Goal: Information Seeking & Learning: Learn about a topic

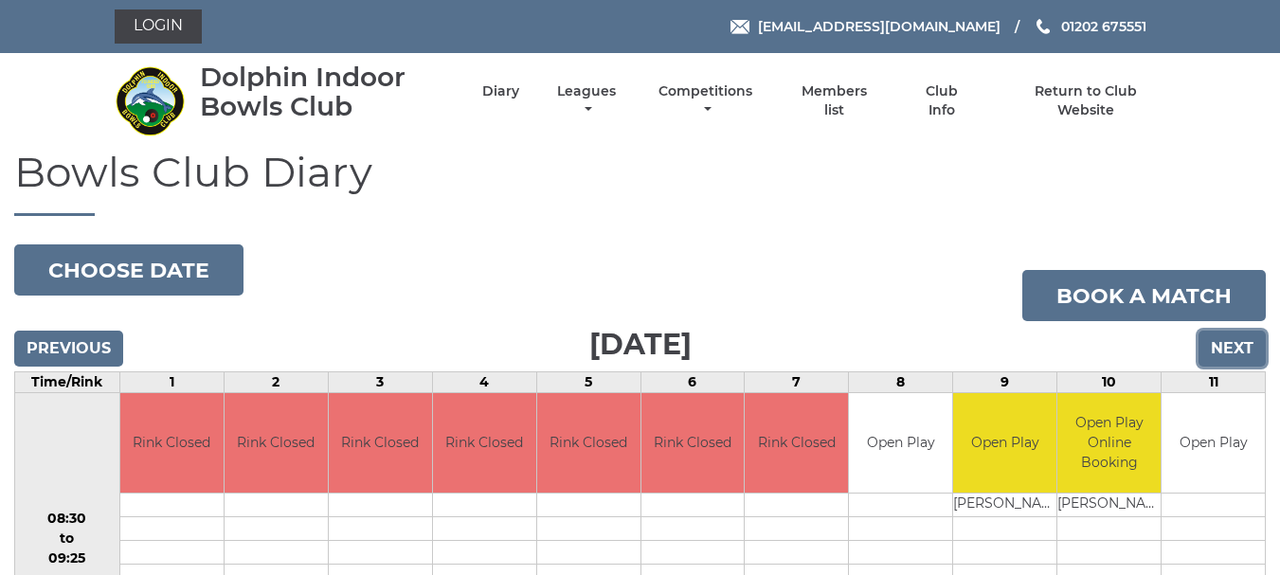
click at [1220, 355] on input "Next" at bounding box center [1232, 349] width 67 height 36
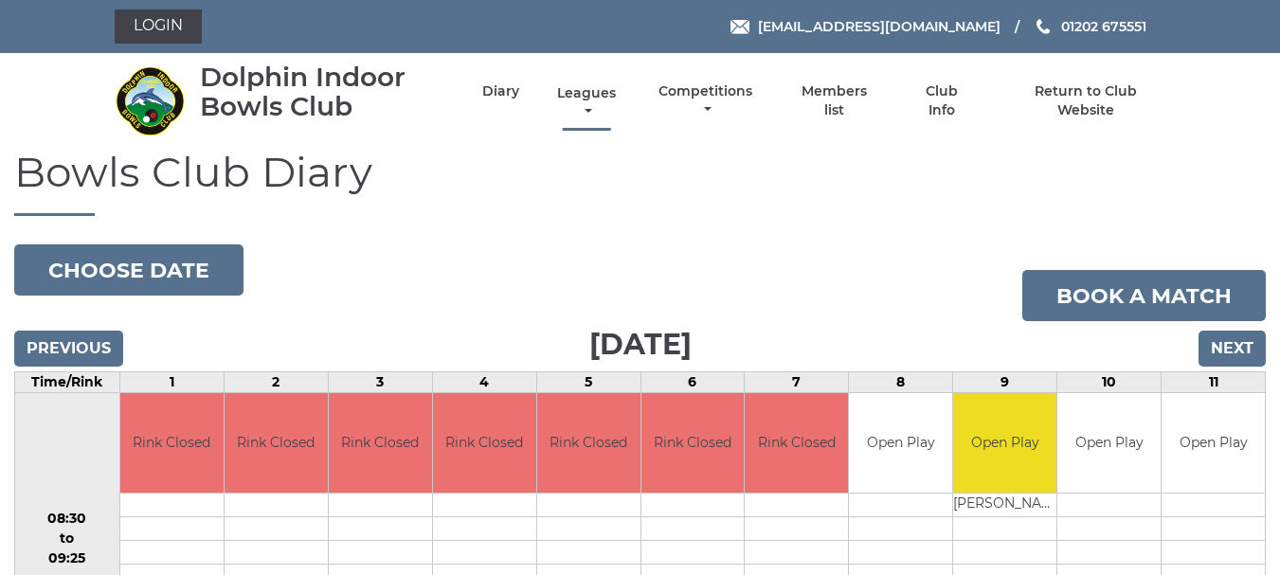
click at [602, 100] on link "Leagues" at bounding box center [587, 102] width 68 height 37
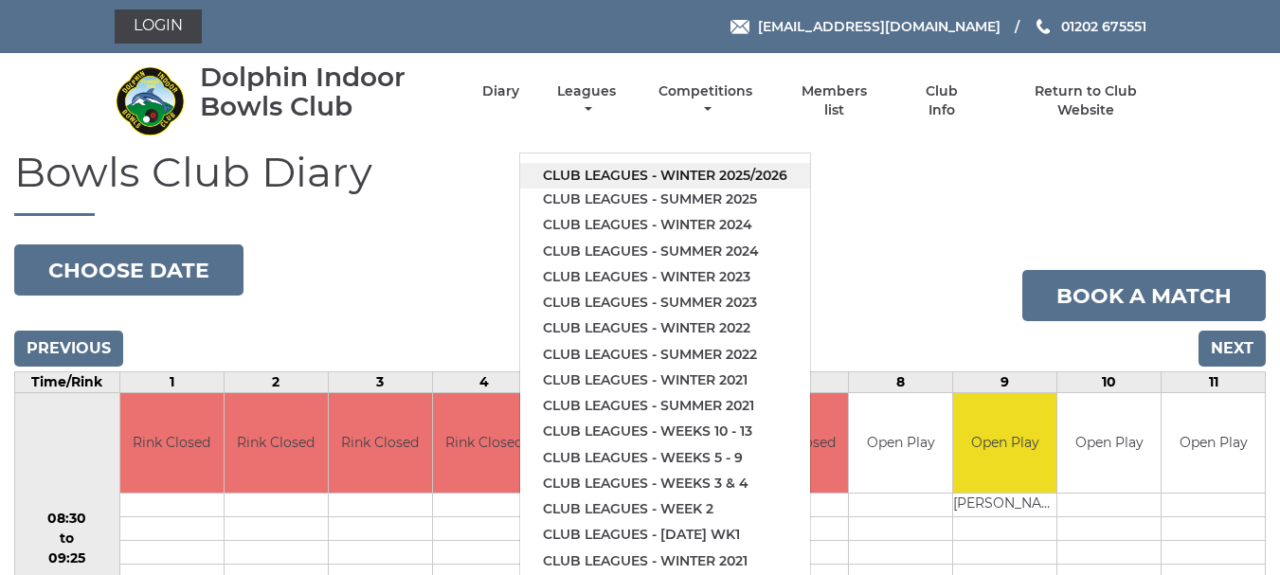
click at [635, 176] on link "Club leagues - Winter 2025/2026" at bounding box center [665, 176] width 290 height 26
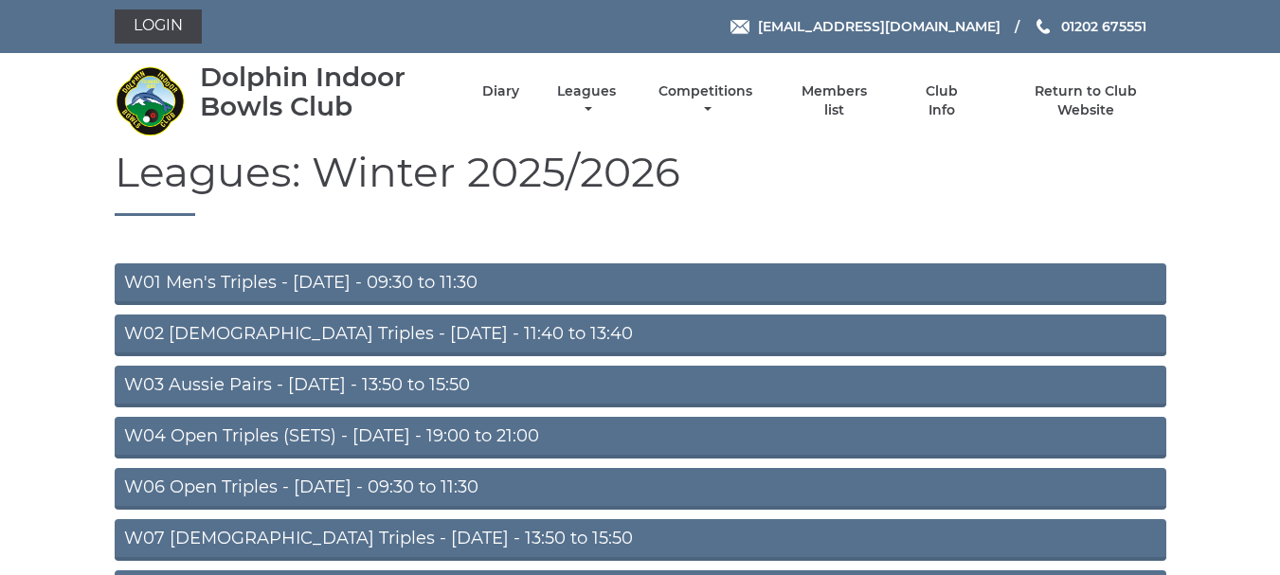
click at [370, 440] on link "W04 Open Triples (SETS) - Monday - 19:00 to 21:00" at bounding box center [641, 438] width 1052 height 42
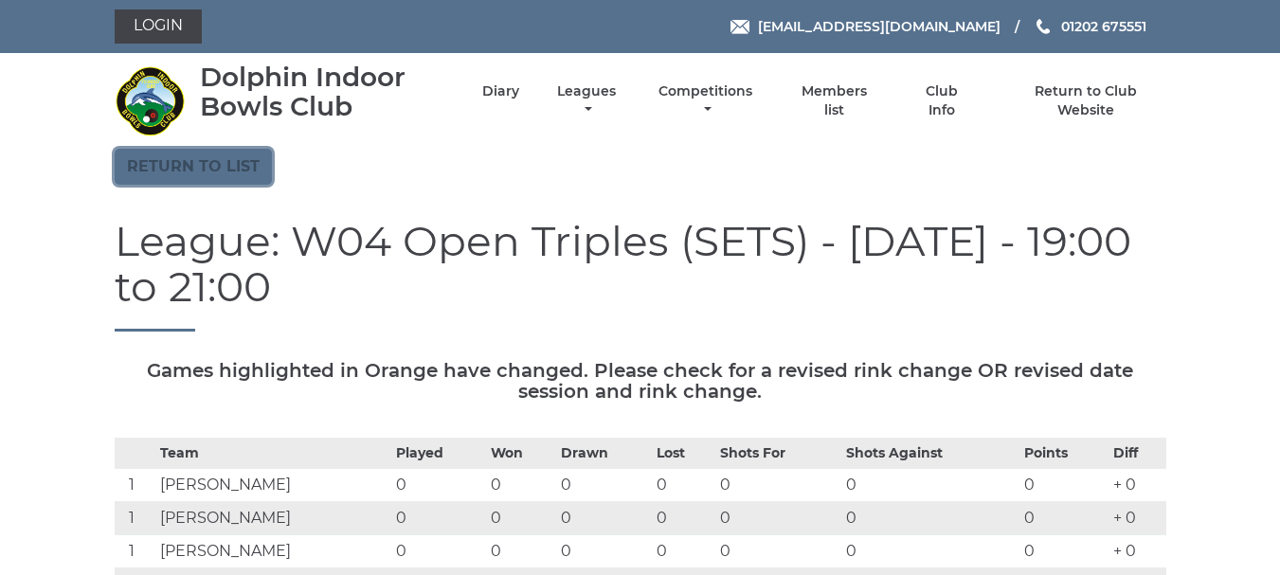
click at [212, 179] on link "Return to list" at bounding box center [193, 167] width 157 height 36
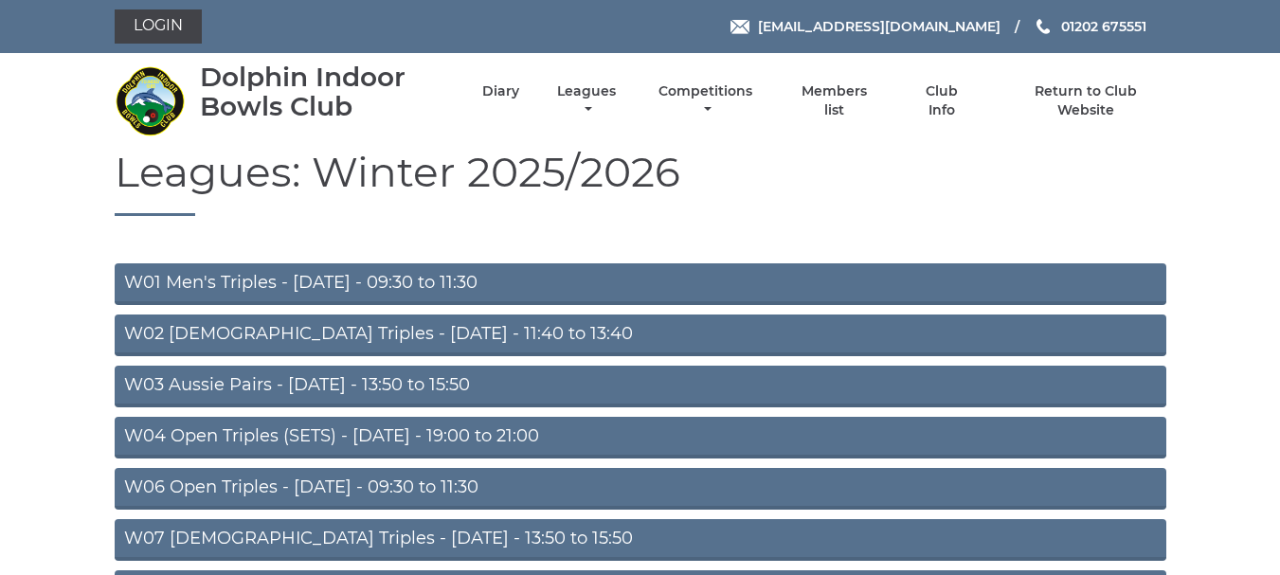
click at [314, 284] on link "W01 Men's Triples - Monday - 09:30 to 11:30" at bounding box center [641, 284] width 1052 height 42
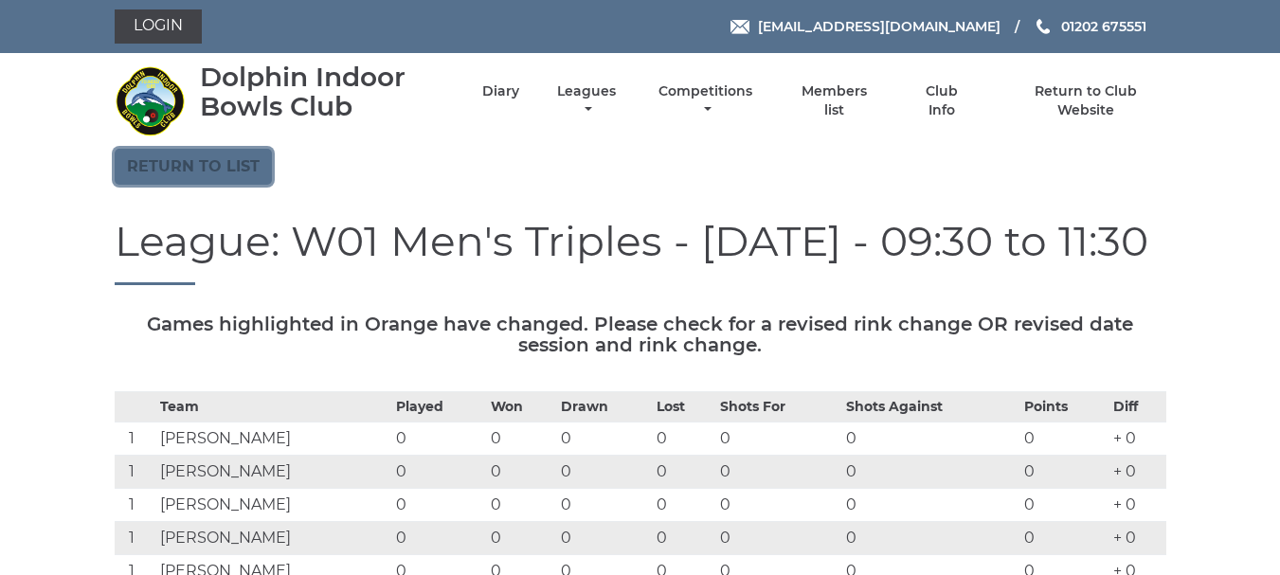
click at [205, 173] on link "Return to list" at bounding box center [193, 167] width 157 height 36
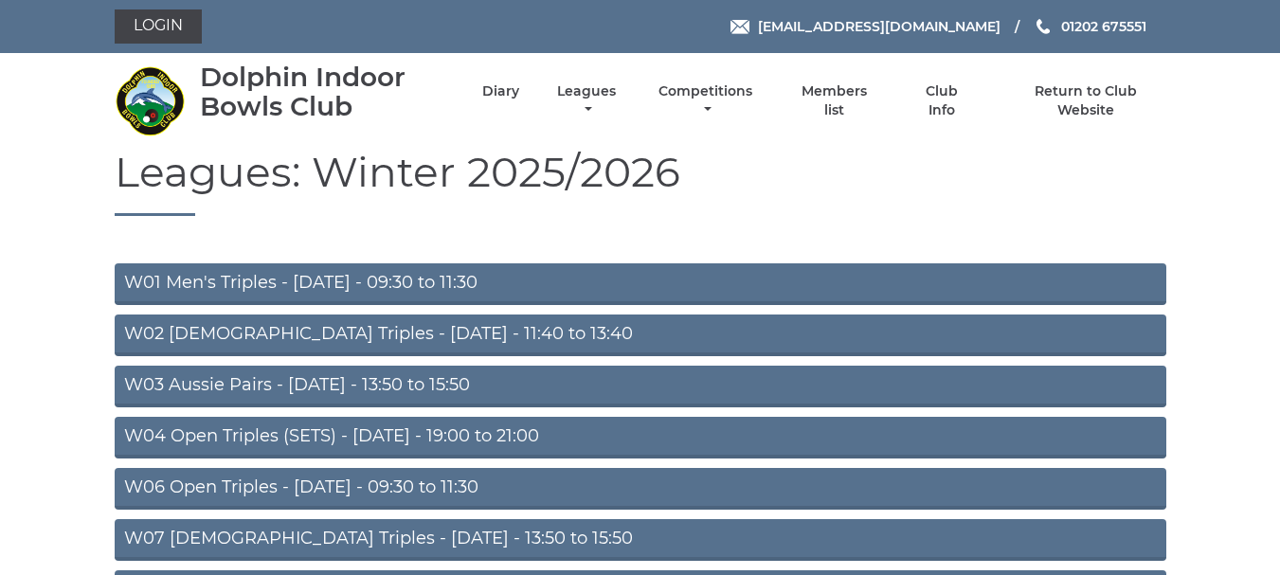
click at [200, 385] on link "W03 Aussie Pairs - Monday - 13:50 to 15:50" at bounding box center [641, 387] width 1052 height 42
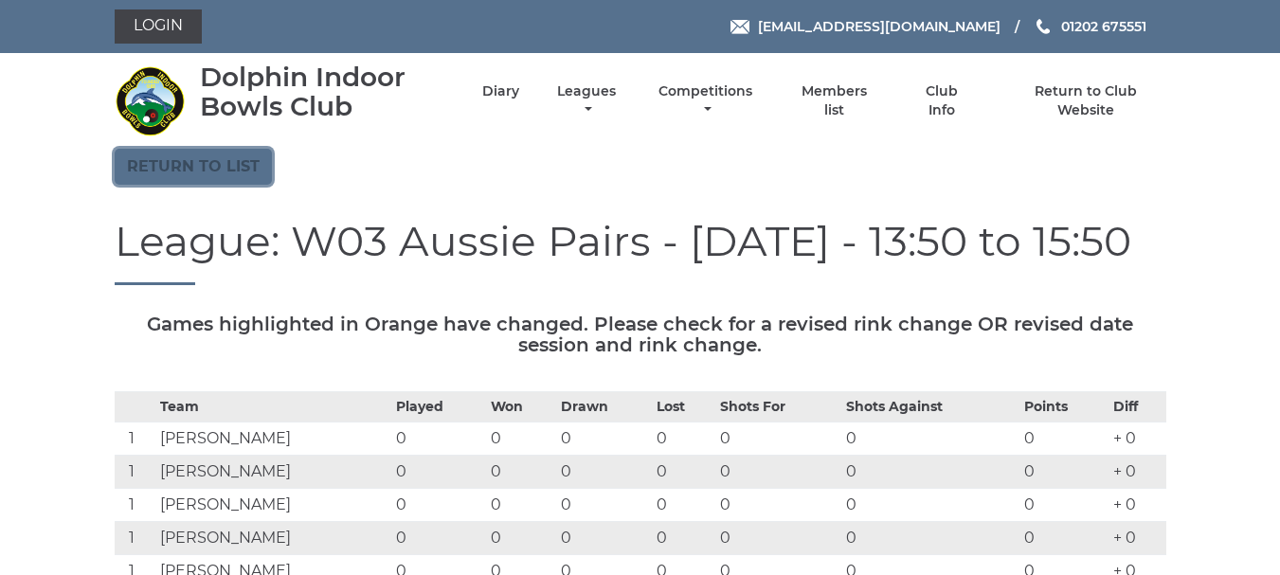
click at [203, 179] on link "Return to list" at bounding box center [193, 167] width 157 height 36
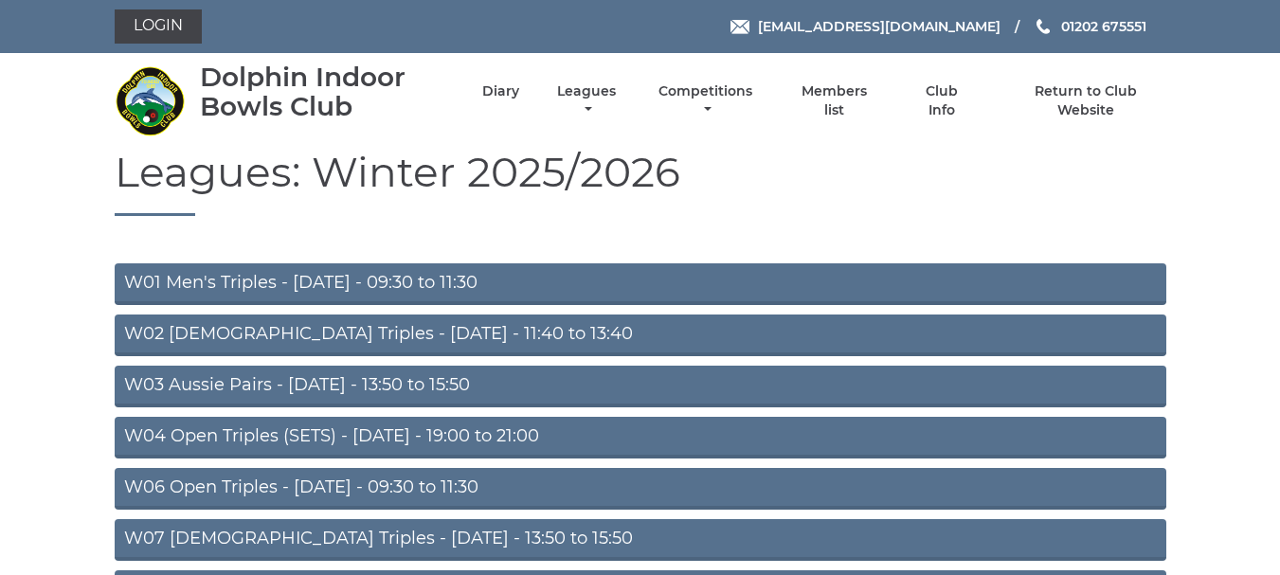
click at [250, 490] on link "W06 Open Triples - Tuesday - 09:30 to 11:30" at bounding box center [641, 489] width 1052 height 42
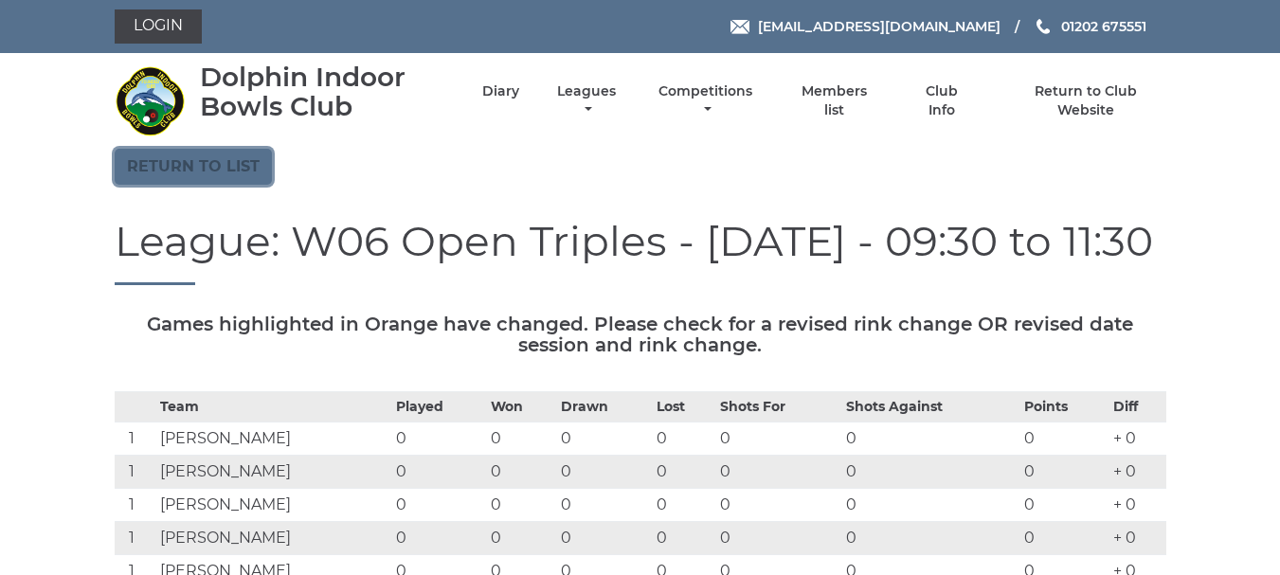
click at [191, 185] on link "Return to list" at bounding box center [193, 167] width 157 height 36
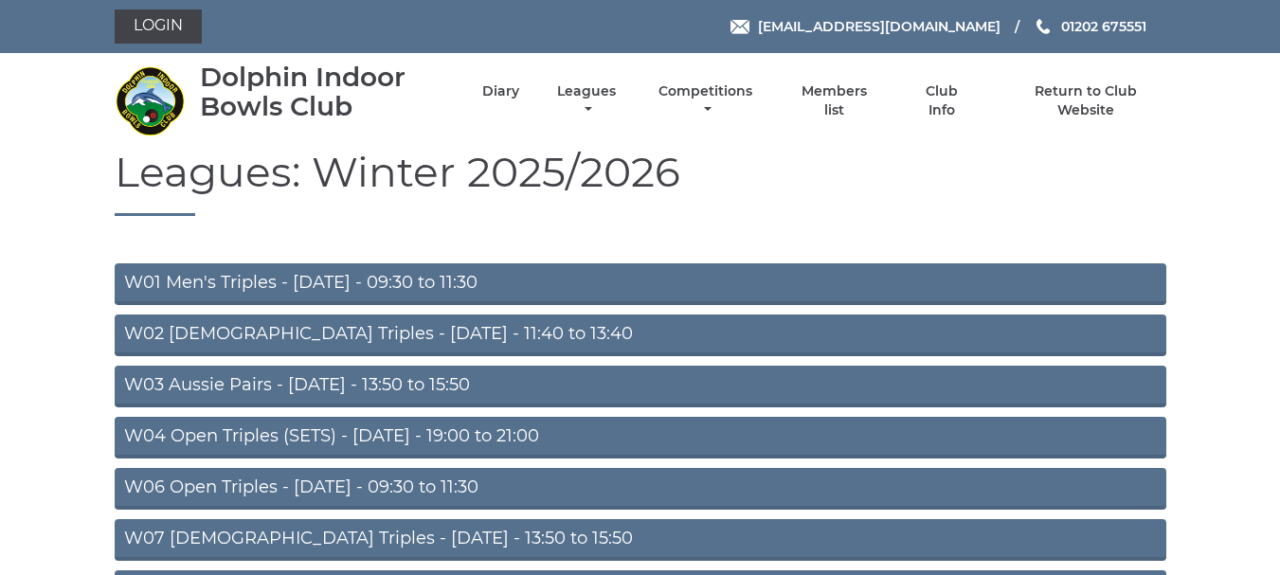
click at [258, 540] on link "W07 Ladies Triples - Tuesday - 13:50 to 15:50" at bounding box center [641, 540] width 1052 height 42
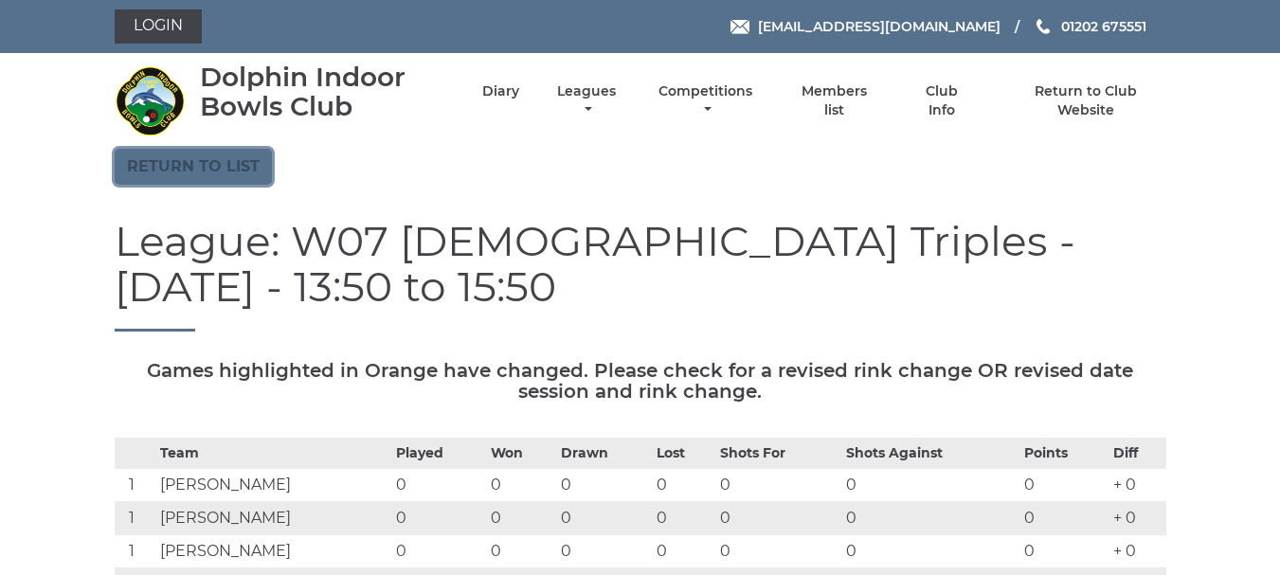
click at [228, 182] on link "Return to list" at bounding box center [193, 167] width 157 height 36
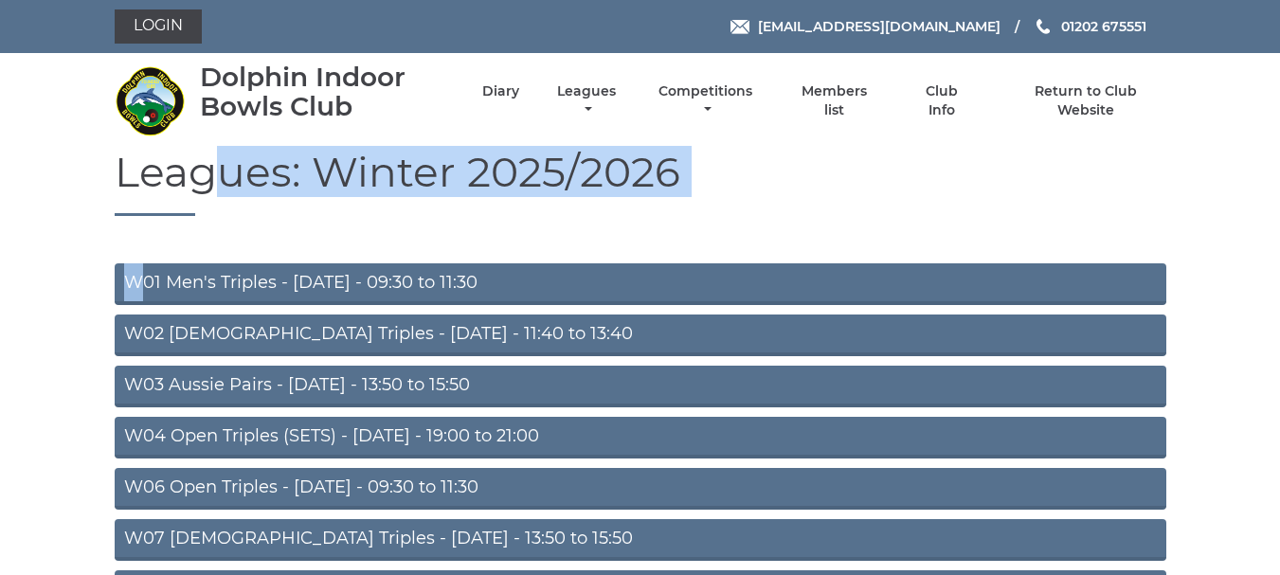
drag, startPoint x: 0, startPoint y: 0, endPoint x: 143, endPoint y: 295, distance: 327.7
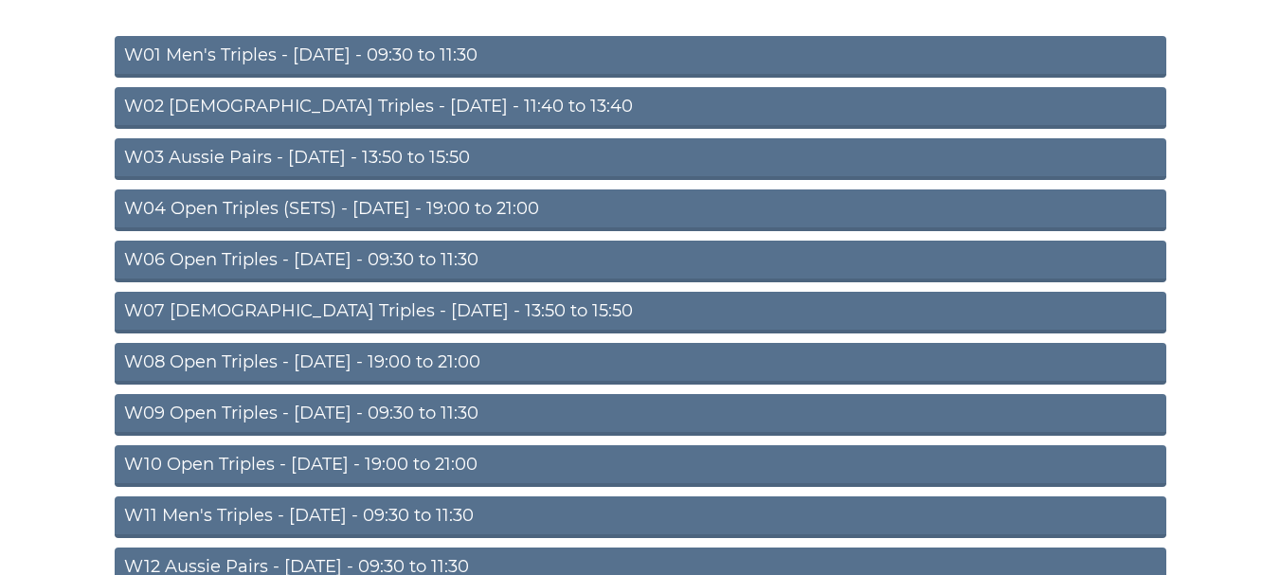
scroll to position [265, 0]
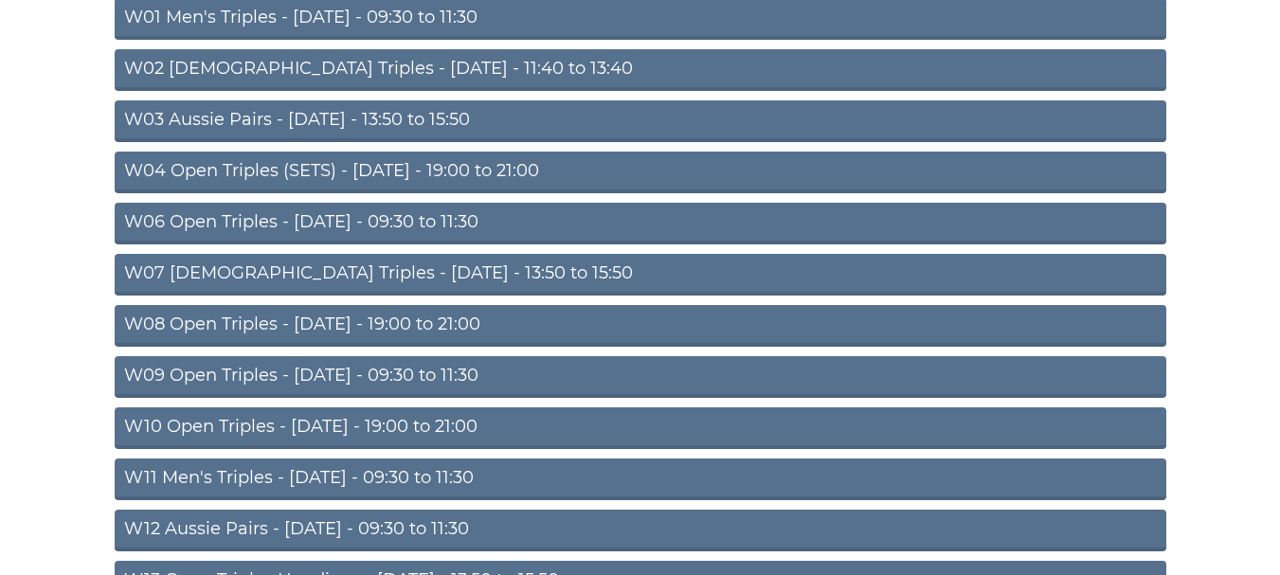
click at [190, 330] on link "W08 Open Triples - Tuesday - 19:00 to 21:00" at bounding box center [641, 326] width 1052 height 42
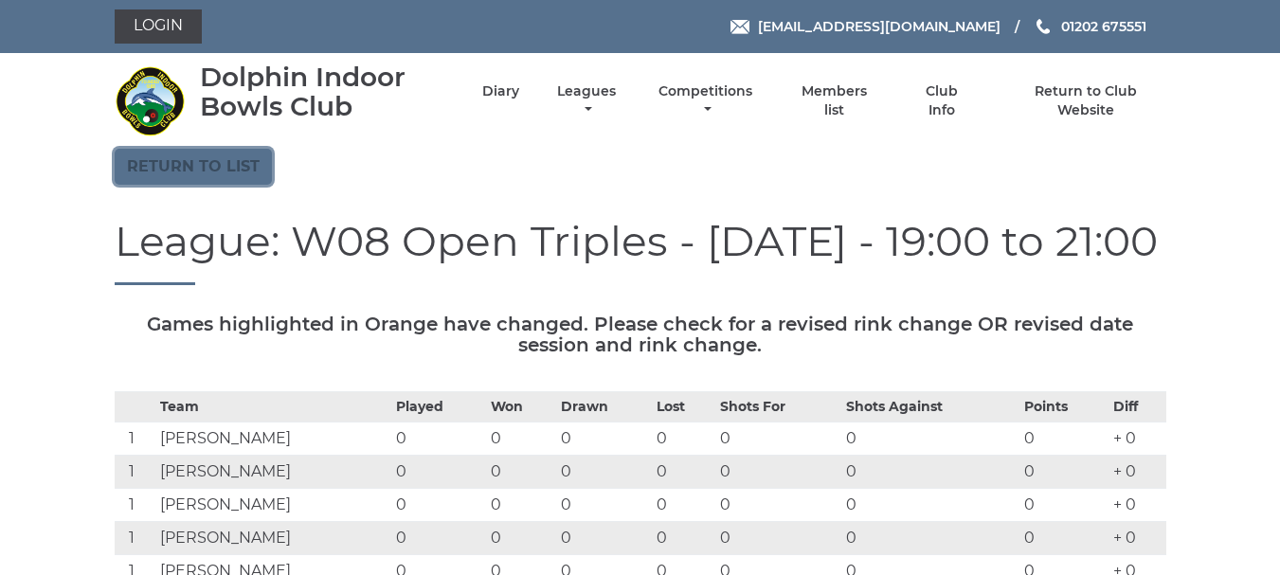
click at [248, 181] on link "Return to list" at bounding box center [193, 167] width 157 height 36
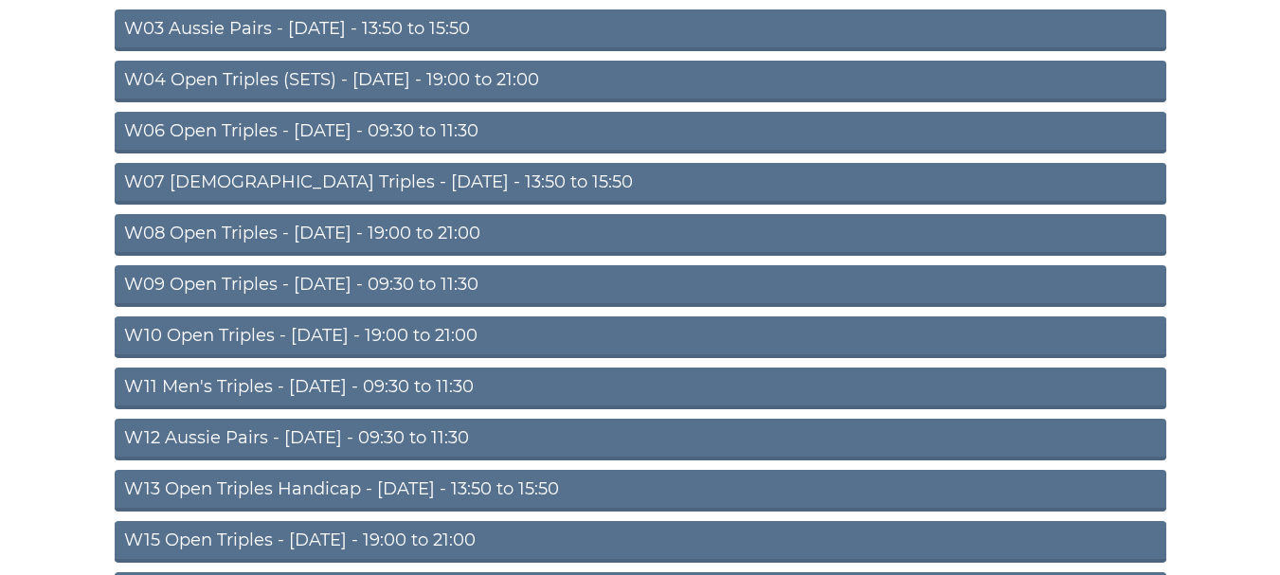
scroll to position [379, 0]
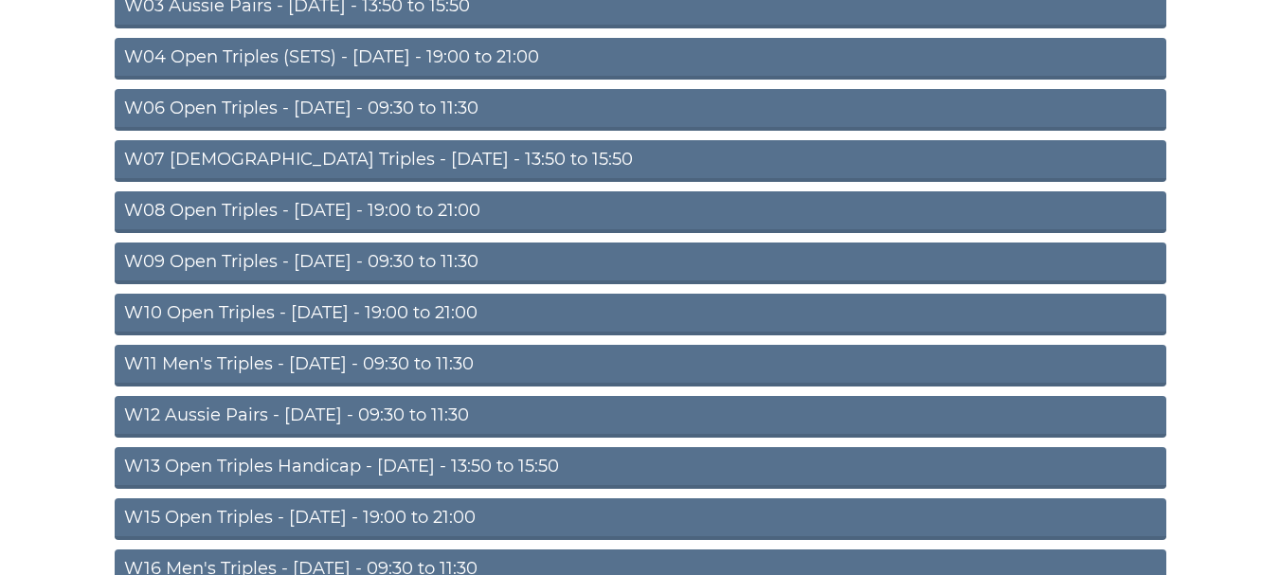
click at [225, 266] on link "W09 Open Triples - Wednesday - 09:30 to 11:30" at bounding box center [641, 264] width 1052 height 42
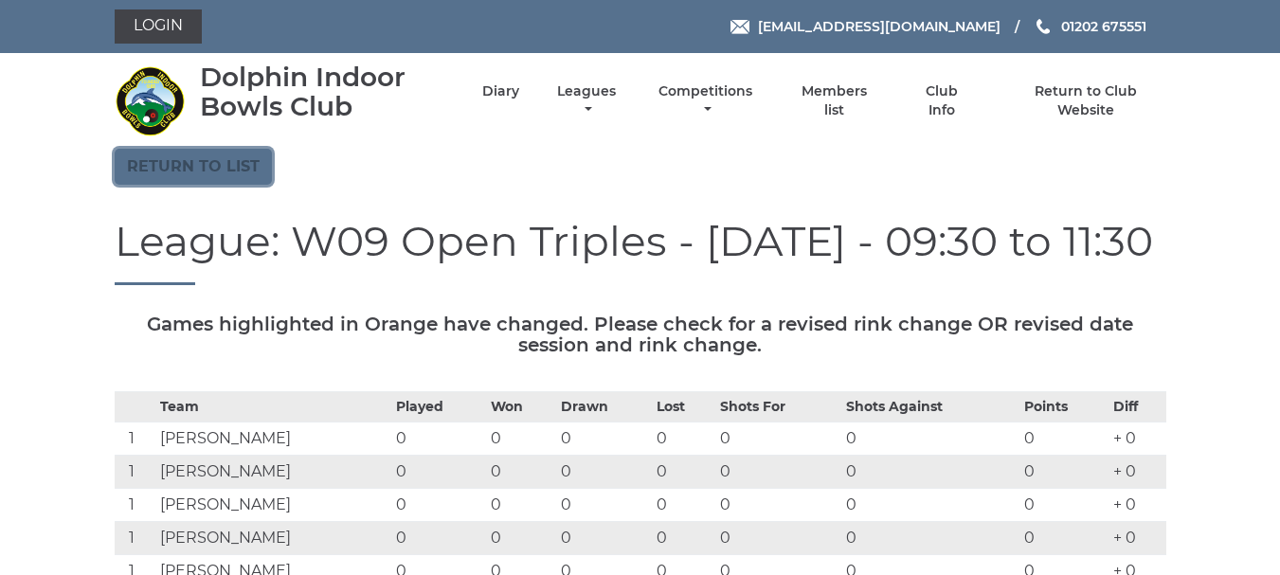
click at [254, 175] on link "Return to list" at bounding box center [193, 167] width 157 height 36
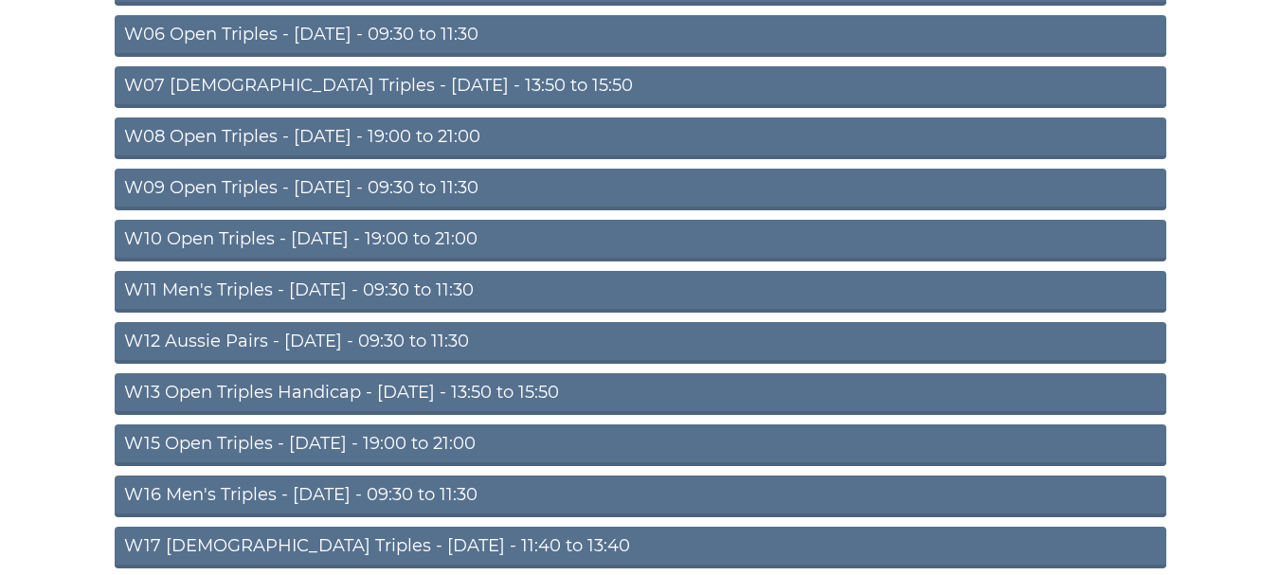
scroll to position [455, 0]
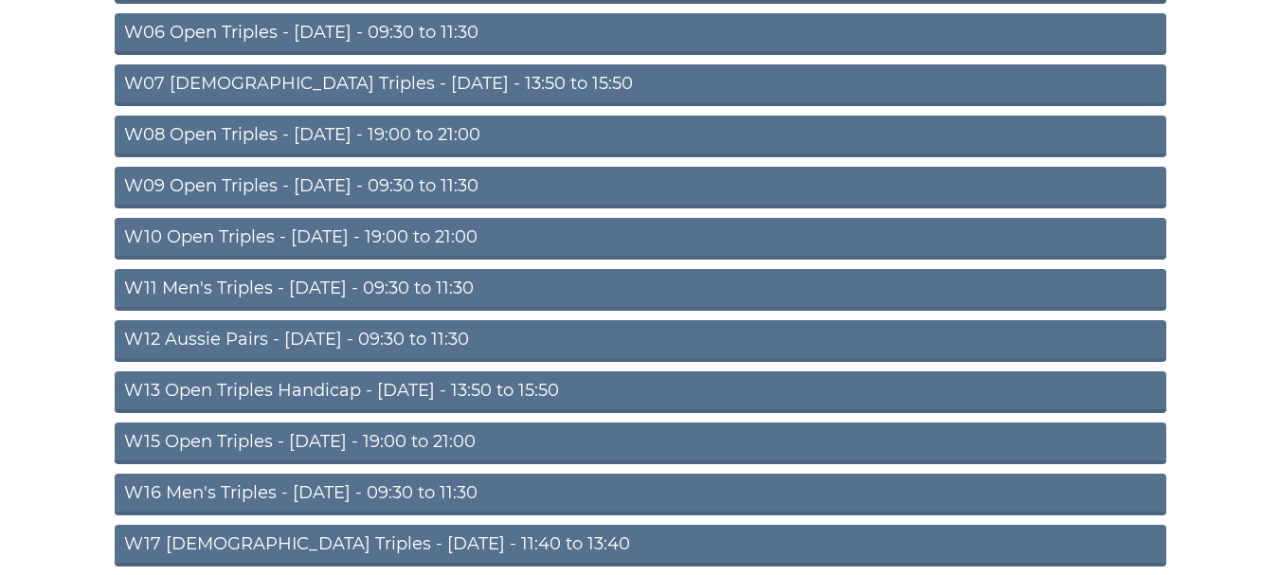
click at [224, 244] on link "W10 Open Triples - [DATE] - 19:00 to 21:00" at bounding box center [641, 239] width 1052 height 42
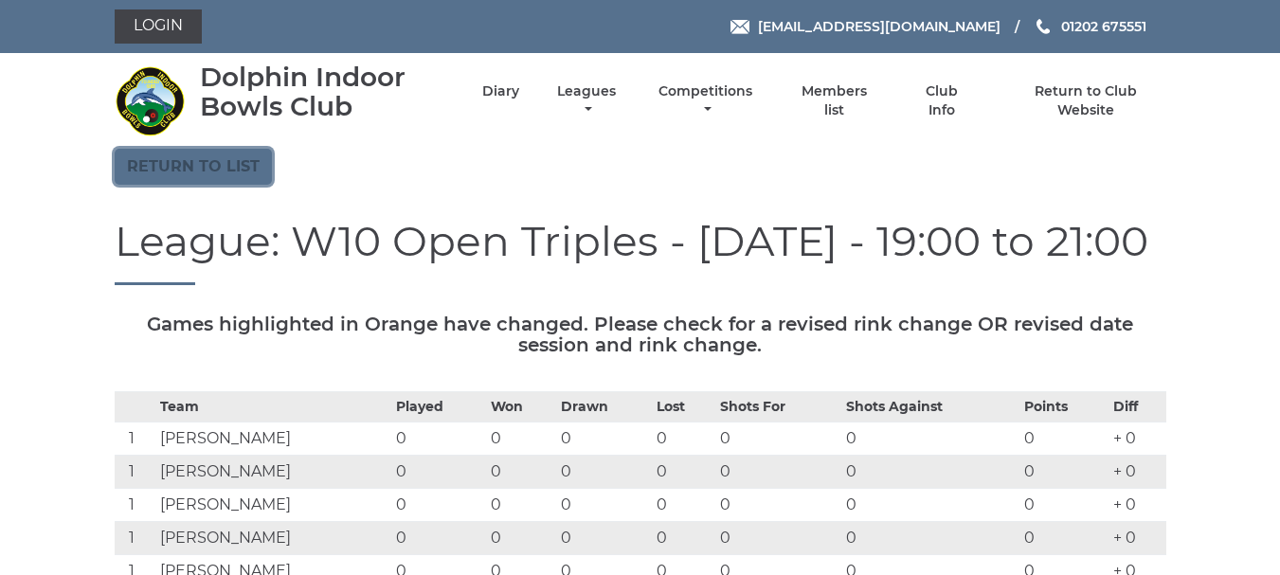
click at [210, 182] on link "Return to list" at bounding box center [193, 167] width 157 height 36
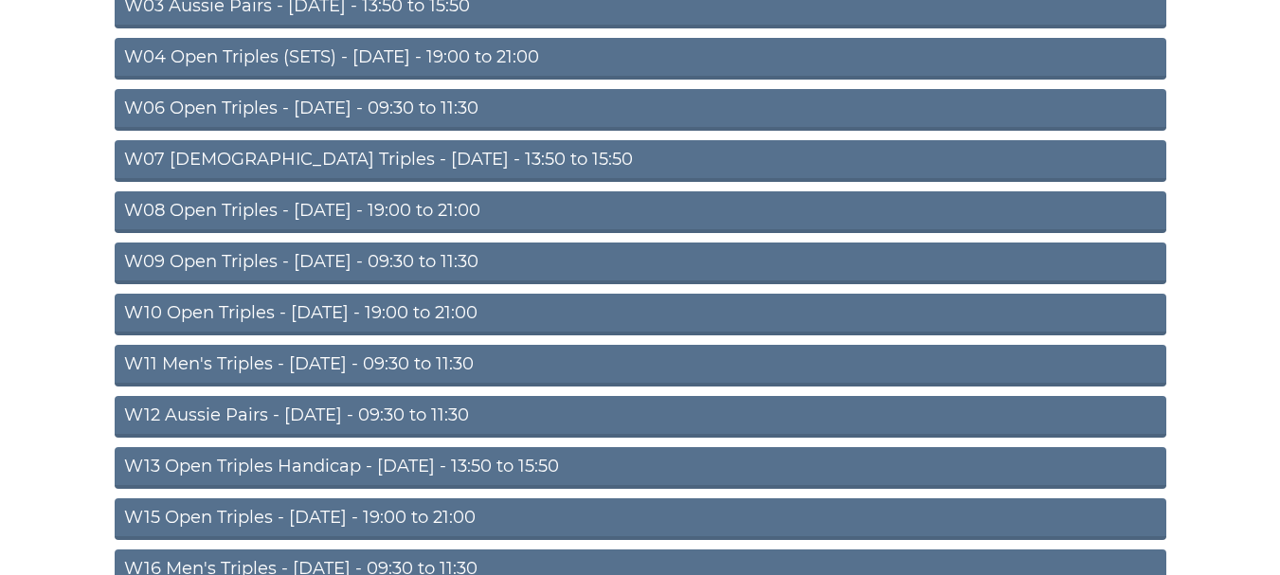
scroll to position [417, 0]
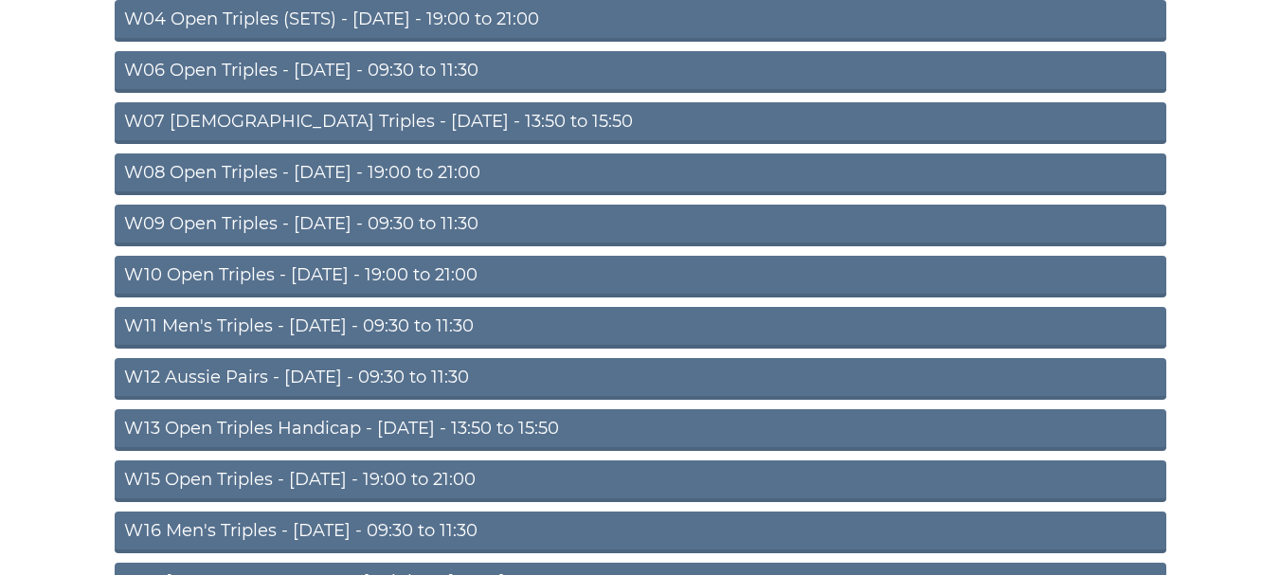
click at [196, 335] on link "W11 Men's Triples - [DATE] - 09:30 to 11:30" at bounding box center [641, 328] width 1052 height 42
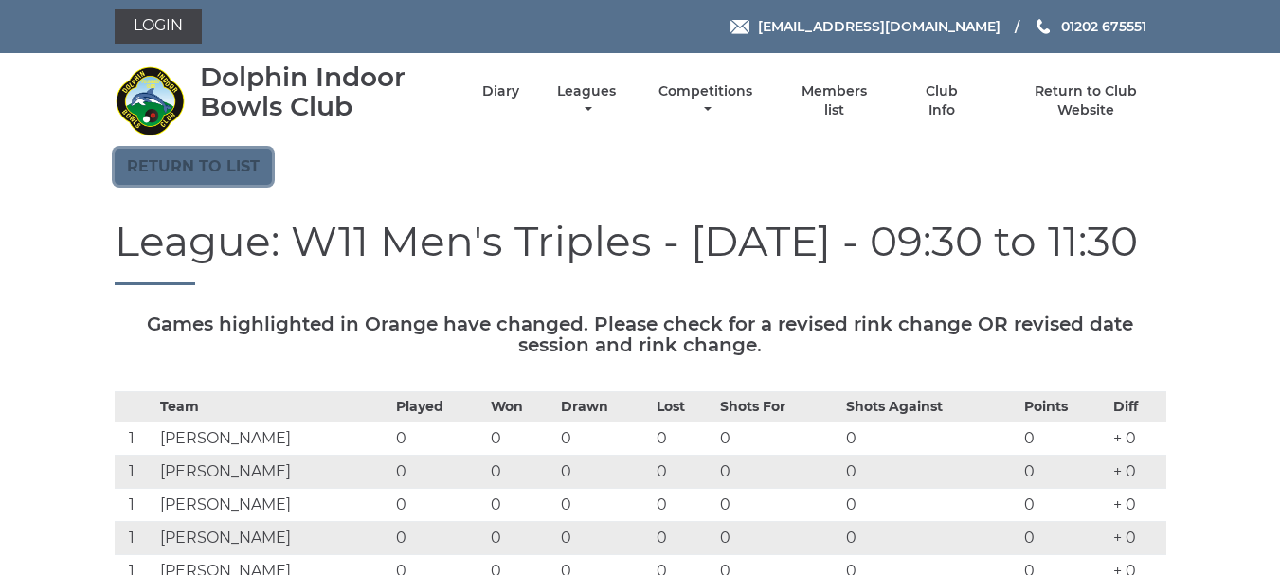
click at [231, 180] on link "Return to list" at bounding box center [193, 167] width 157 height 36
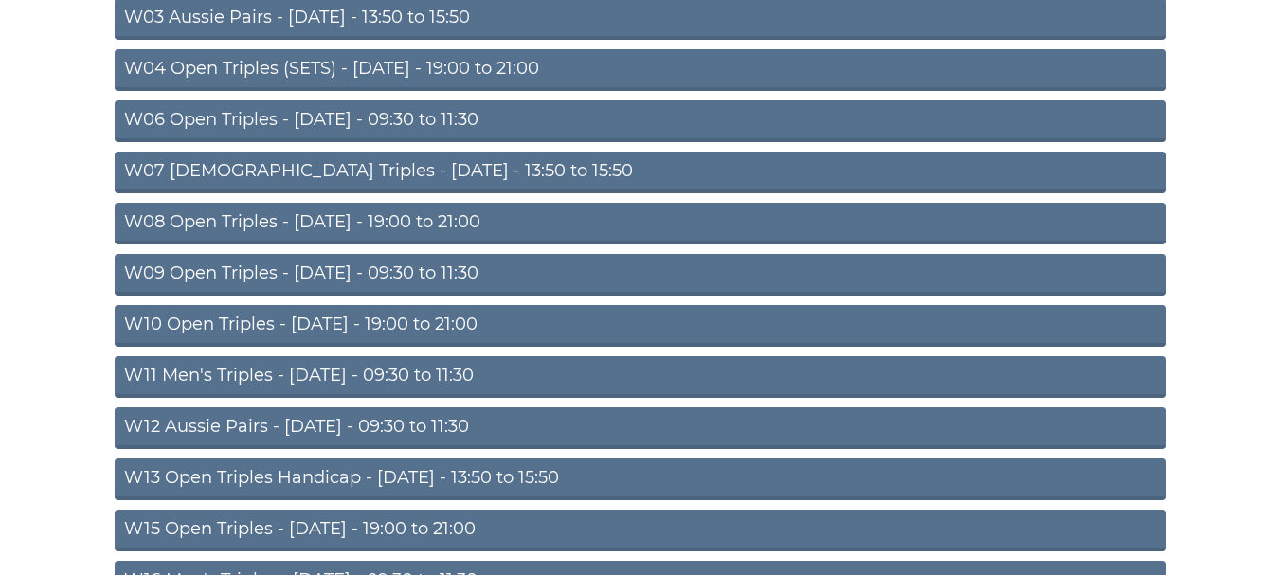
scroll to position [379, 0]
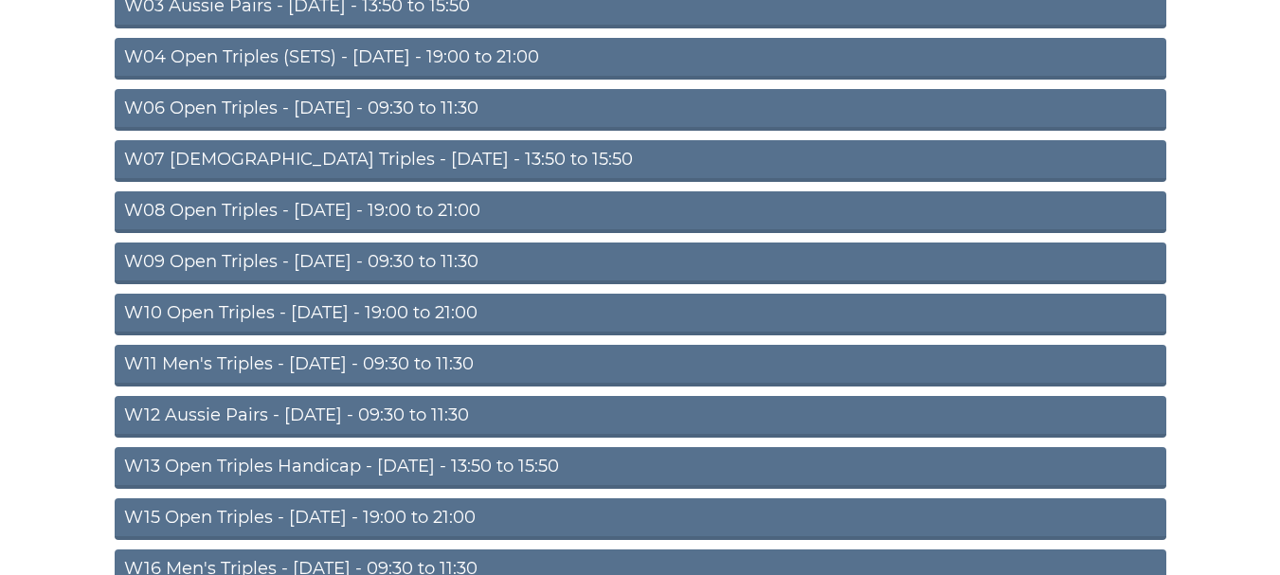
click at [153, 412] on link "W12 Aussie Pairs - Thursday - 09:30 to 11:30" at bounding box center [641, 417] width 1052 height 42
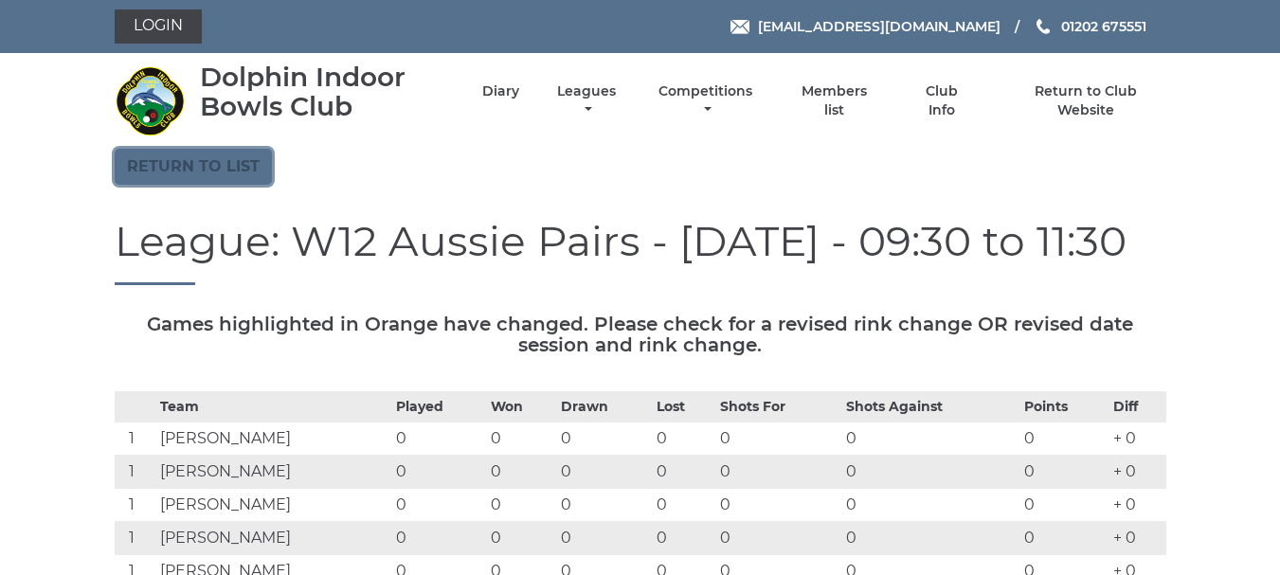
click at [234, 178] on link "Return to list" at bounding box center [193, 167] width 157 height 36
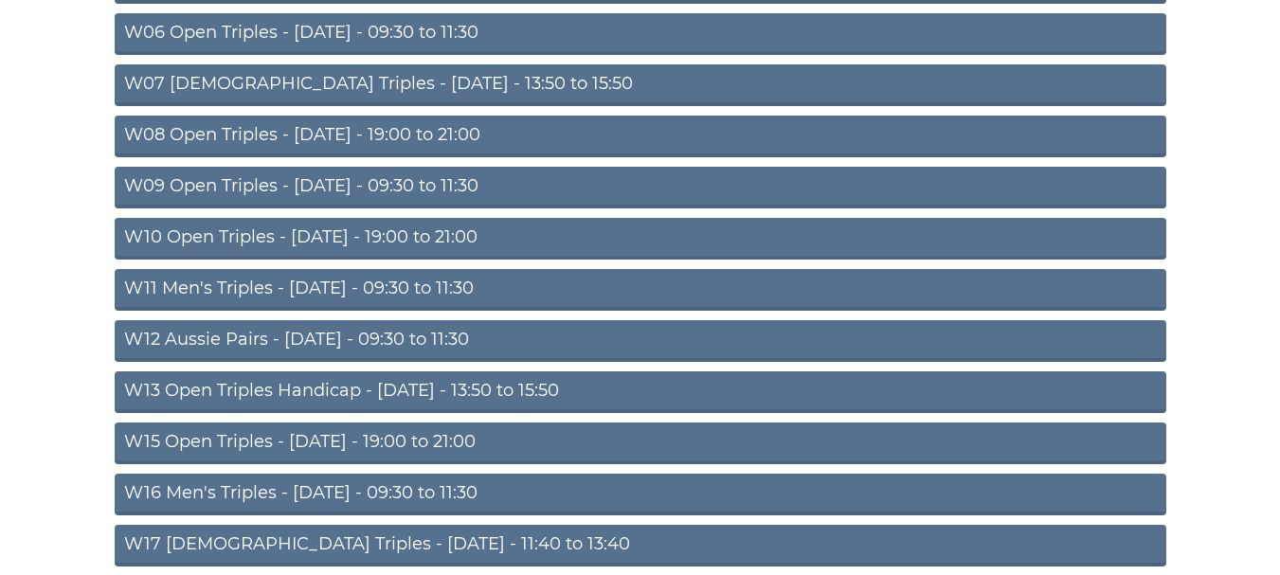
scroll to position [493, 0]
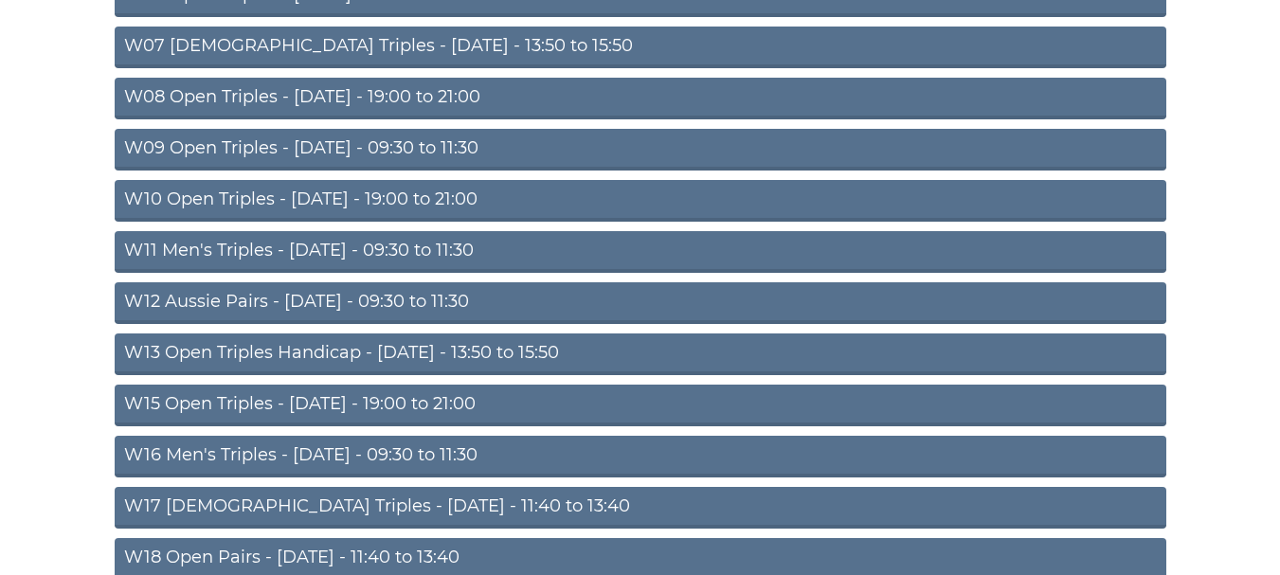
click at [184, 408] on link "W15 Open Triples - Thursday - 19:00 to 21:00" at bounding box center [641, 406] width 1052 height 42
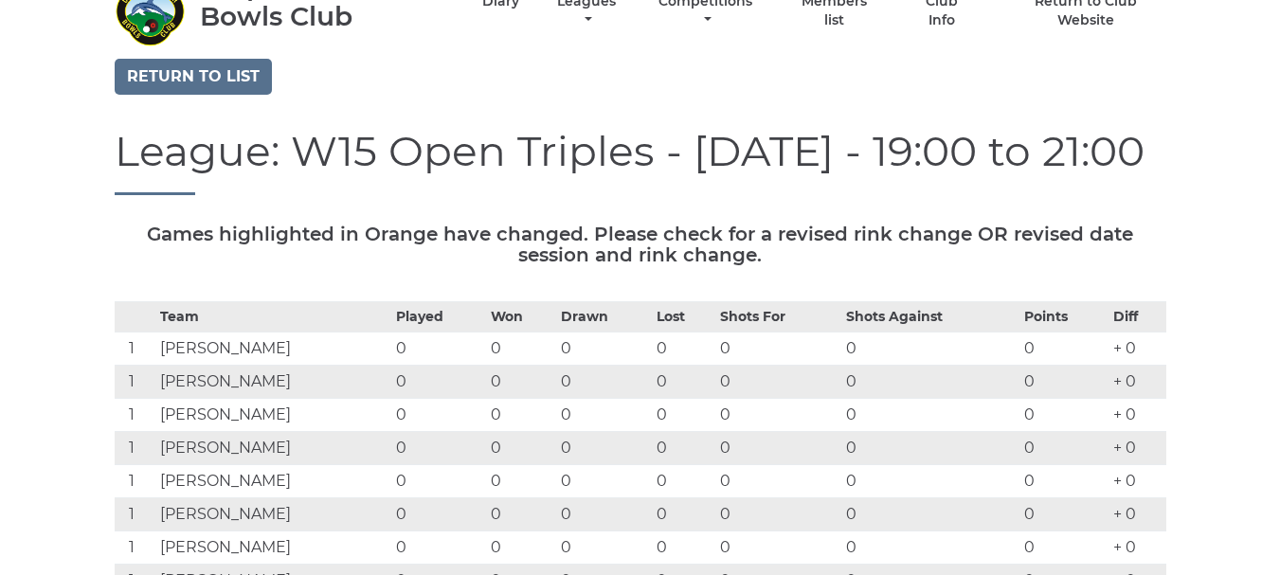
scroll to position [76, 0]
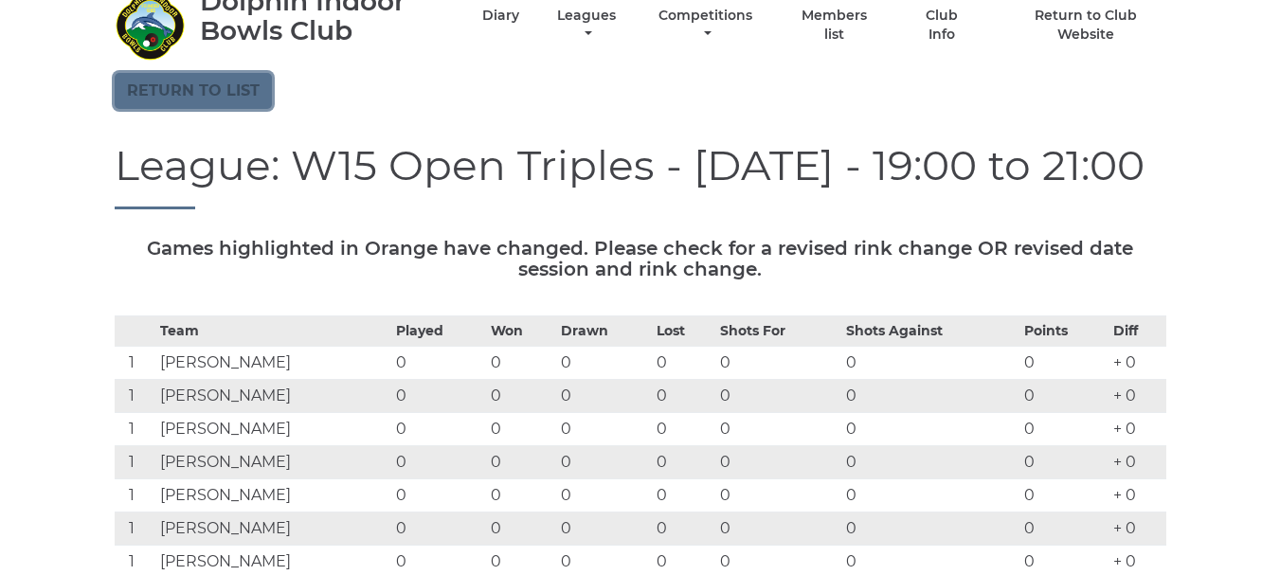
click at [226, 107] on link "Return to list" at bounding box center [193, 91] width 157 height 36
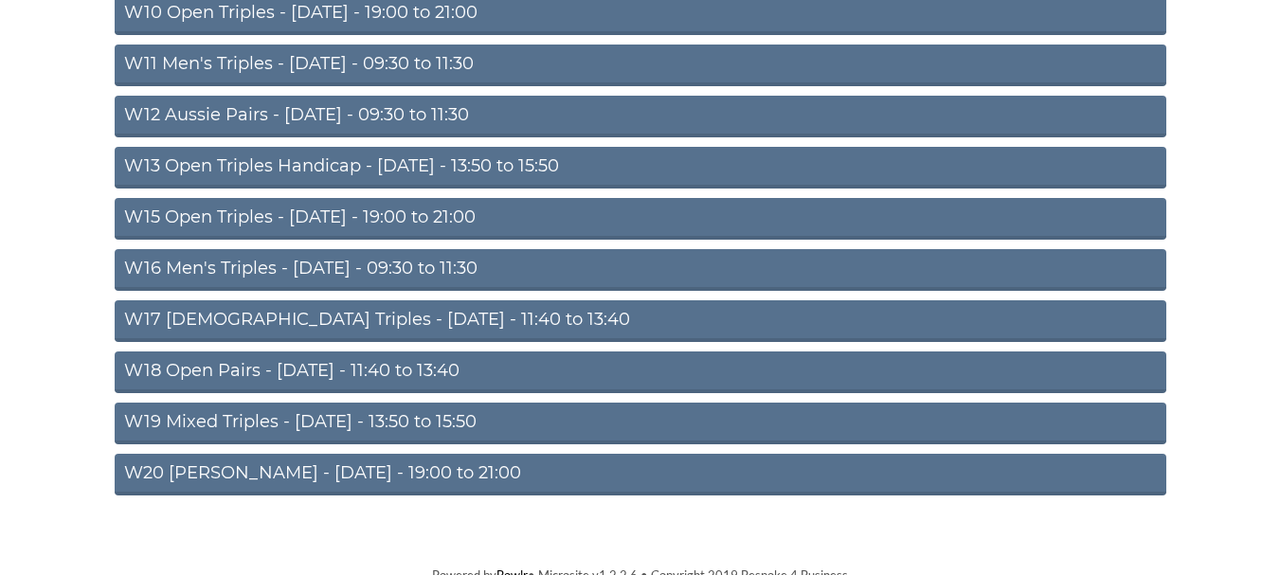
scroll to position [682, 0]
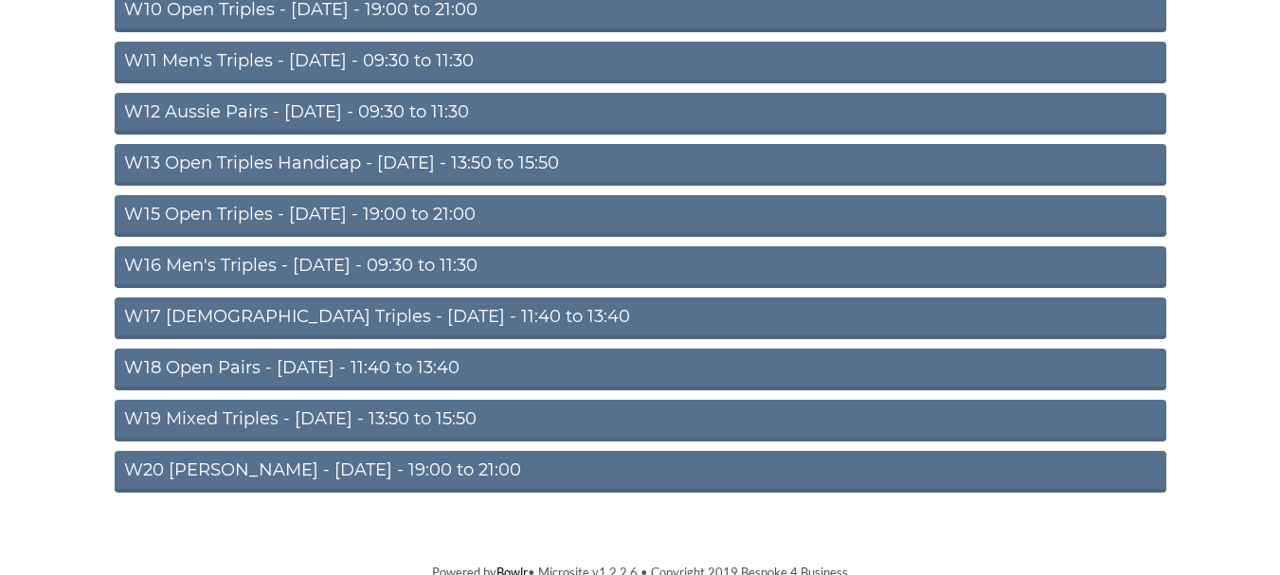
click at [220, 266] on link "W16 Men's Triples - Friday - 09:30 to 11:30" at bounding box center [641, 267] width 1052 height 42
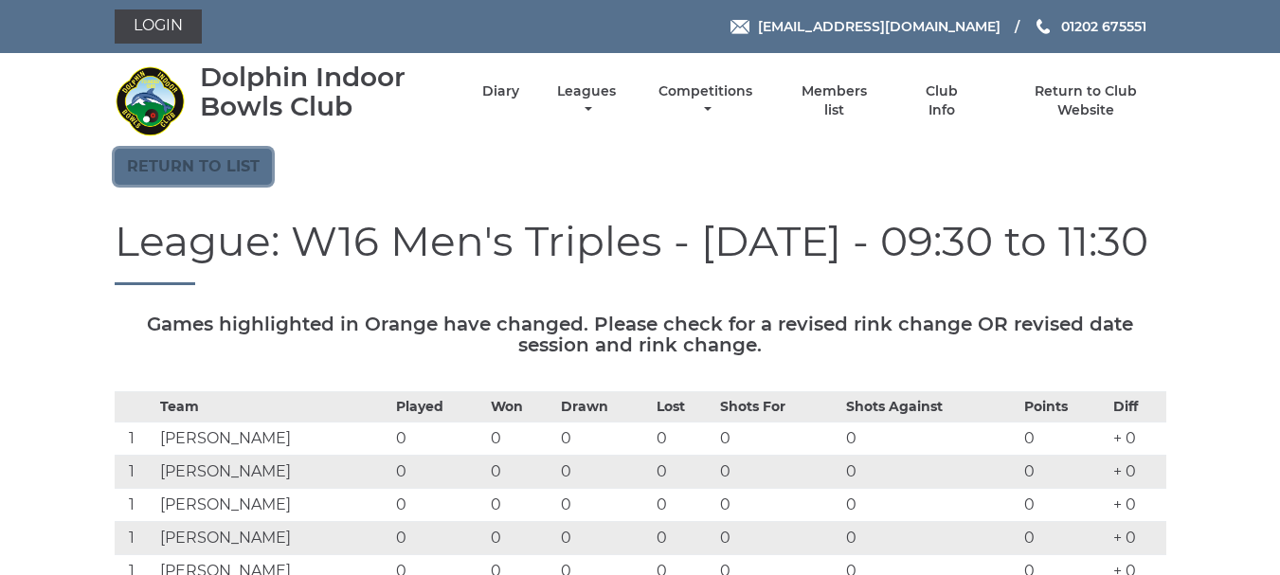
click at [201, 182] on link "Return to list" at bounding box center [193, 167] width 157 height 36
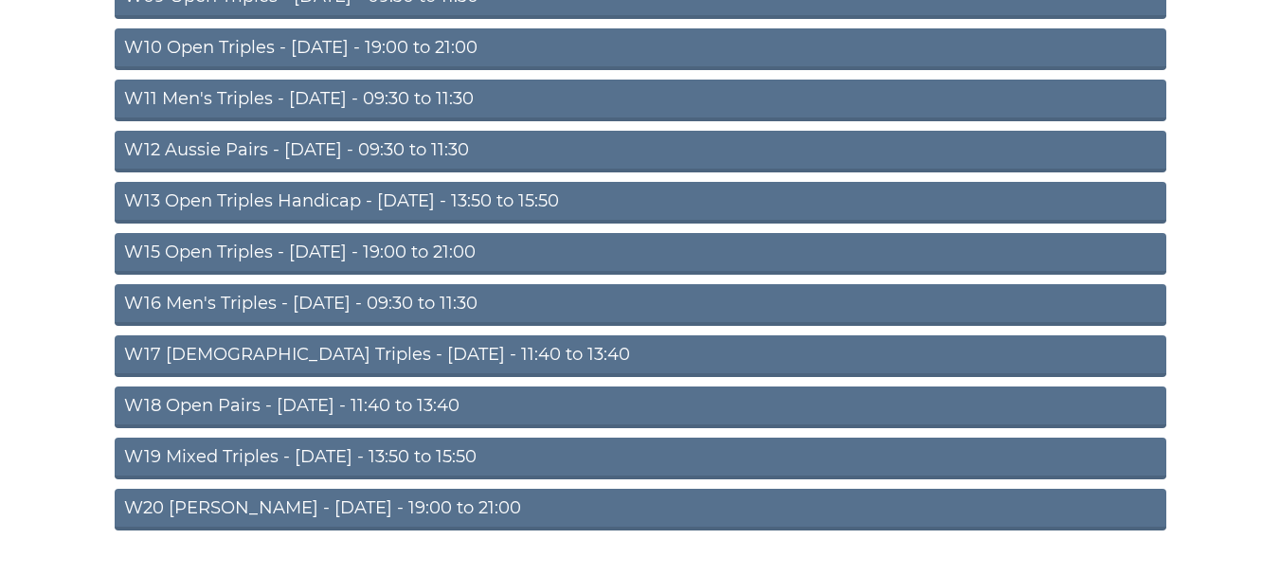
scroll to position [682, 0]
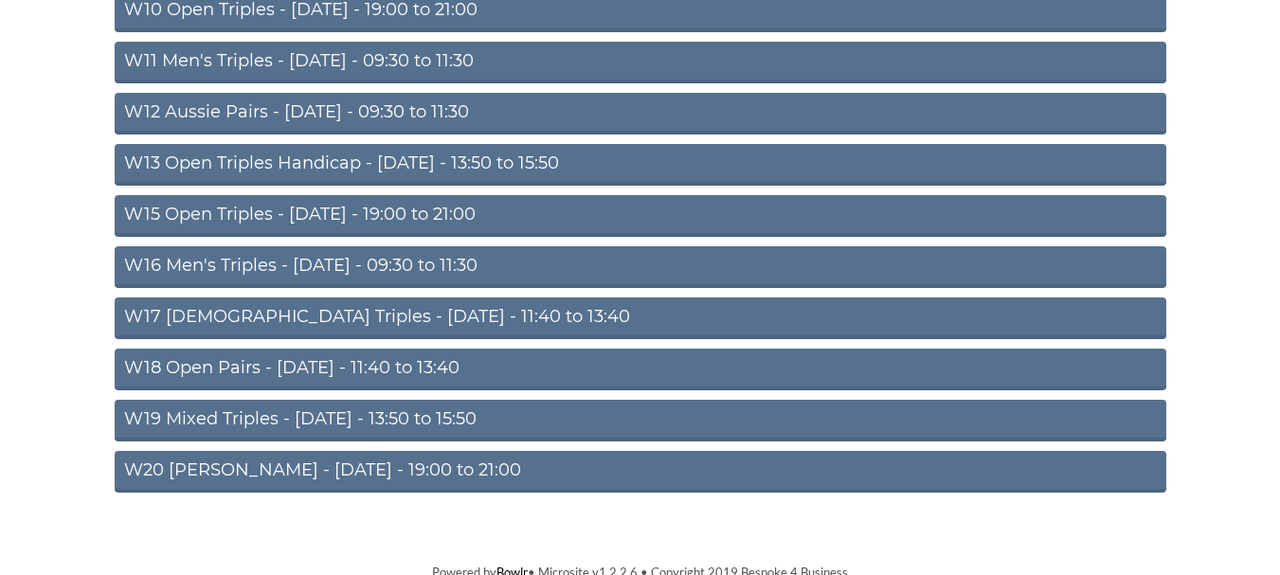
click at [204, 473] on link "W20 [PERSON_NAME] - [DATE] - 19:00 to 21:00" at bounding box center [641, 472] width 1052 height 42
